Goal: Transaction & Acquisition: Purchase product/service

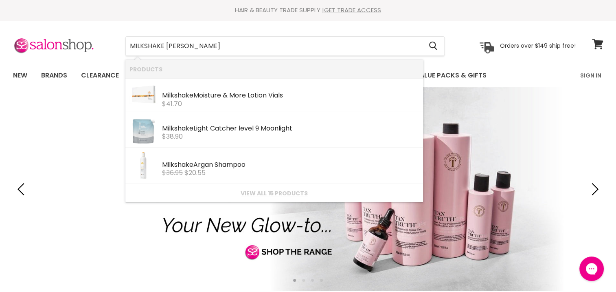
type input "MILKSHAKE MOUSSE"
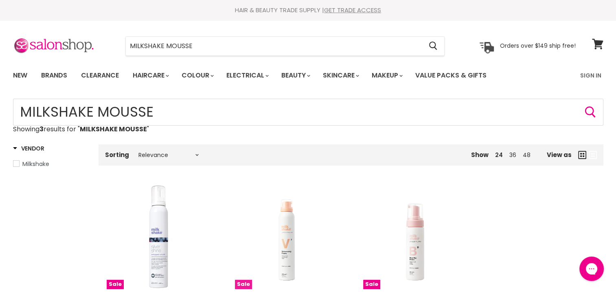
click at [284, 209] on img "Main content" at bounding box center [287, 237] width 104 height 104
click at [204, 48] on input "MILKSHAKE MOUSSE" at bounding box center [274, 46] width 297 height 19
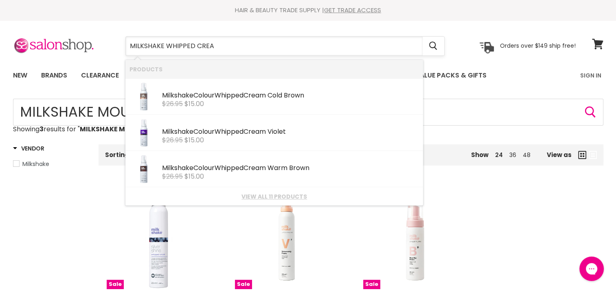
type input "MILKSHAKE WHIPPED CREAM"
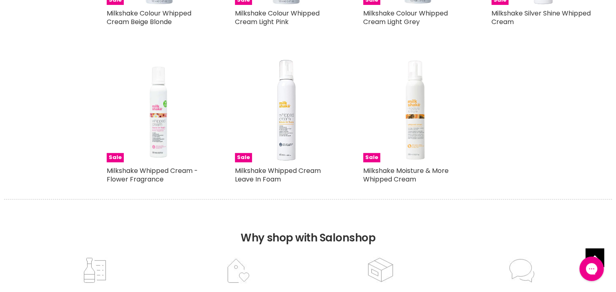
scroll to position [448, 0]
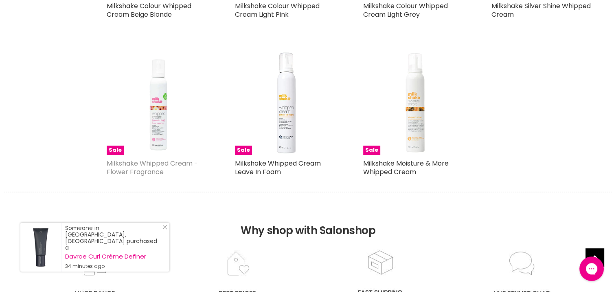
click at [167, 167] on link "Milkshake Whipped Cream - Flower Fragrance" at bounding box center [152, 167] width 91 height 18
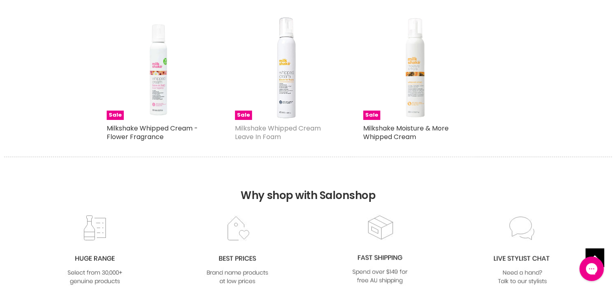
click at [262, 129] on link "Milkshake Whipped Cream Leave In Foam" at bounding box center [278, 132] width 86 height 18
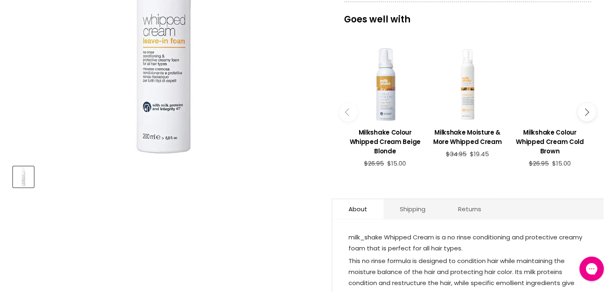
scroll to position [326, 0]
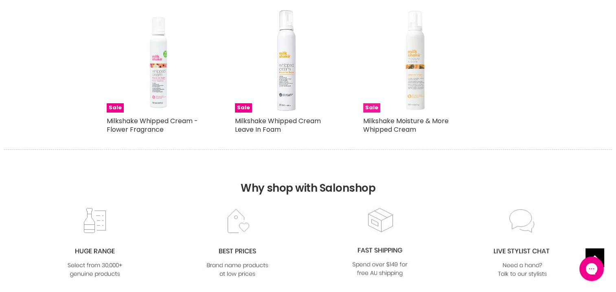
click at [407, 102] on img "Main content" at bounding box center [415, 61] width 104 height 104
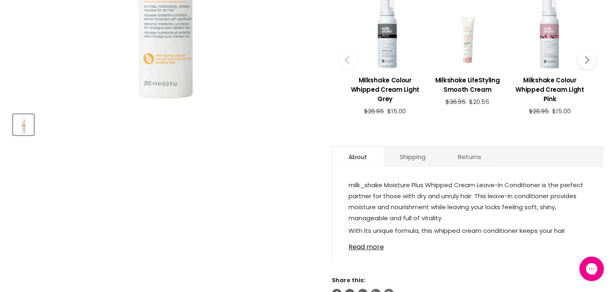
scroll to position [326, 0]
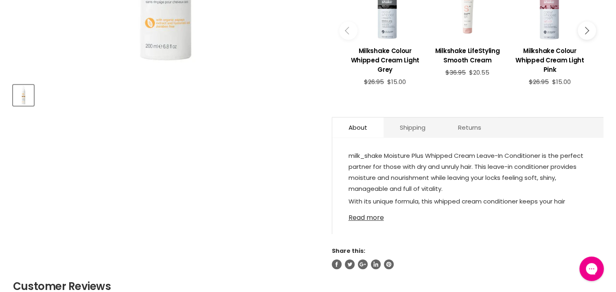
click at [354, 215] on link "Read more" at bounding box center [468, 215] width 239 height 12
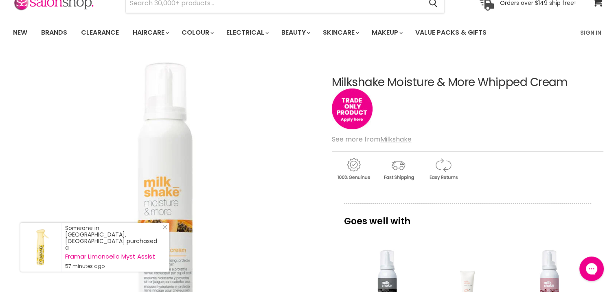
scroll to position [0, 0]
